Goal: Task Accomplishment & Management: Complete application form

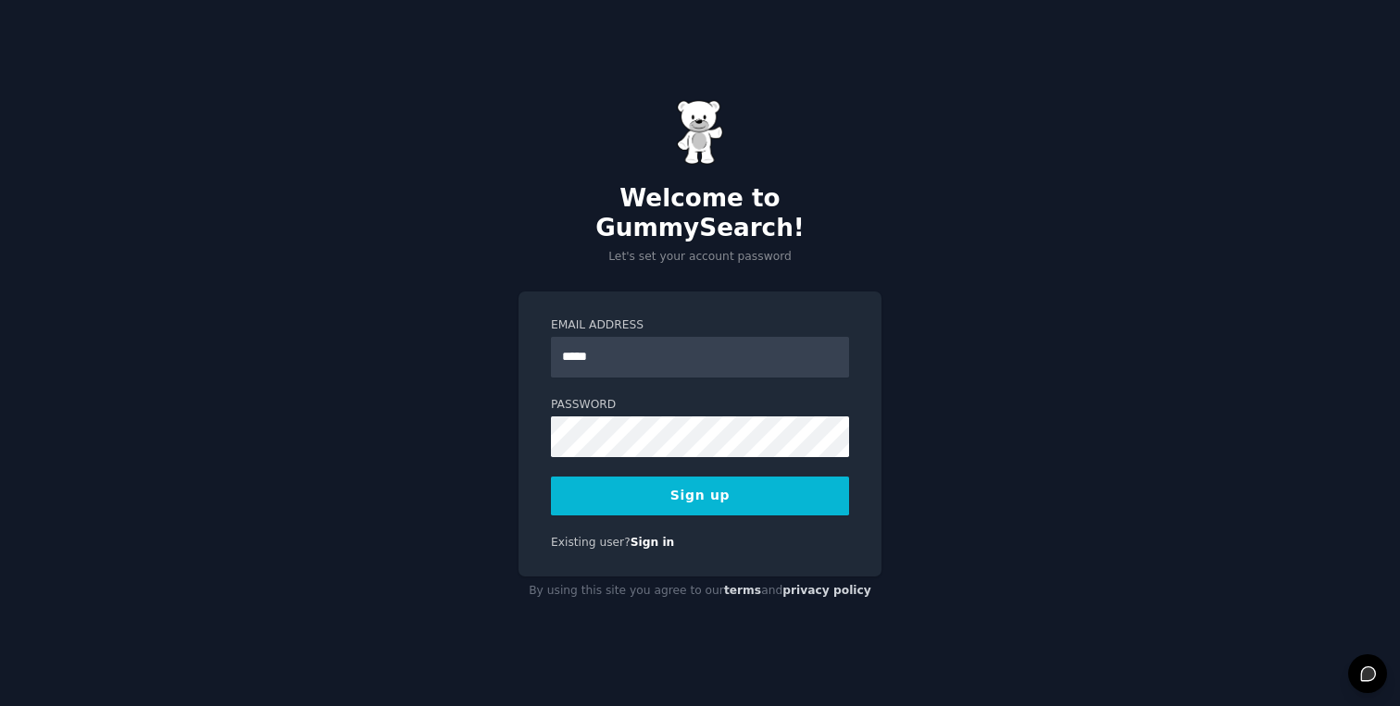
type input "**********"
click at [746, 479] on button "Sign up" at bounding box center [700, 496] width 298 height 39
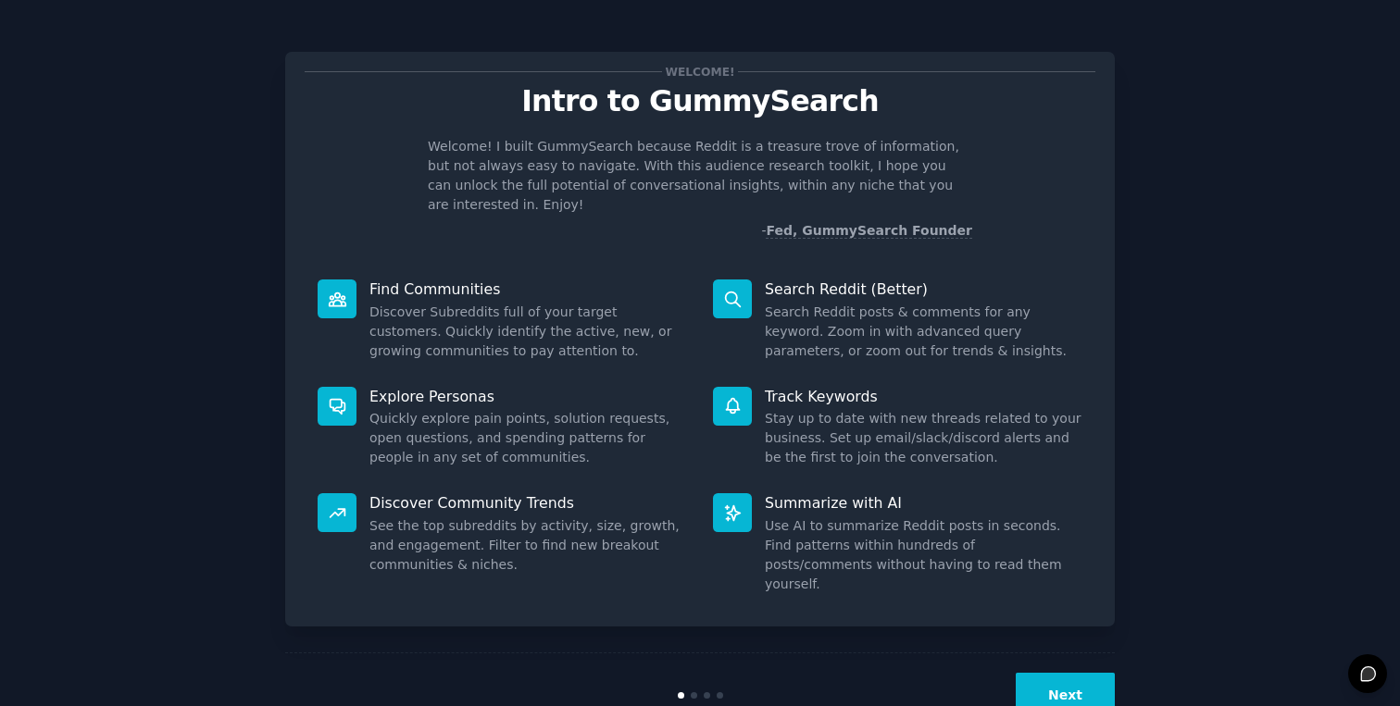
click at [1064, 673] on button "Next" at bounding box center [1065, 695] width 99 height 45
